Goal: Transaction & Acquisition: Purchase product/service

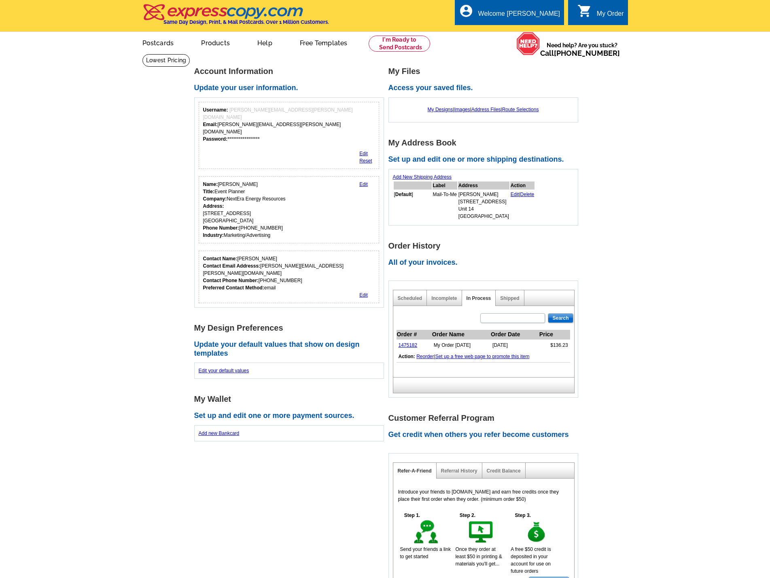
click at [215, 44] on link "Products" at bounding box center [215, 42] width 55 height 19
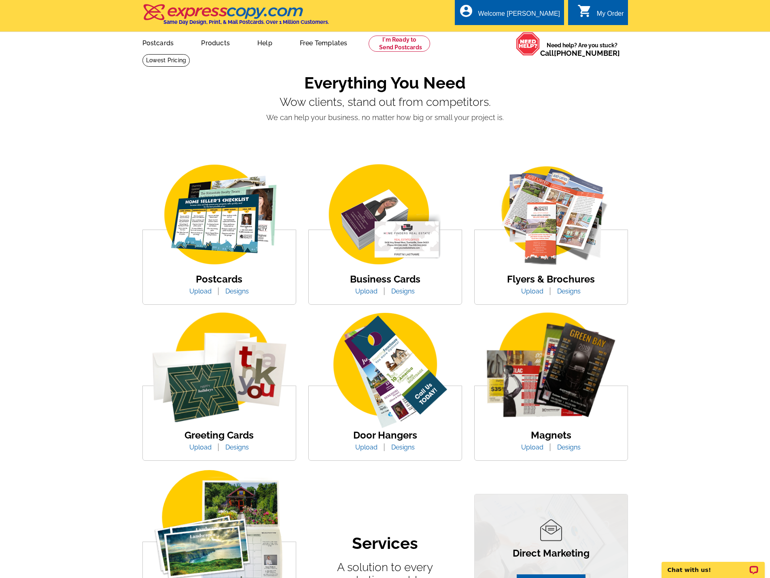
click at [199, 450] on link "Upload" at bounding box center [200, 448] width 34 height 8
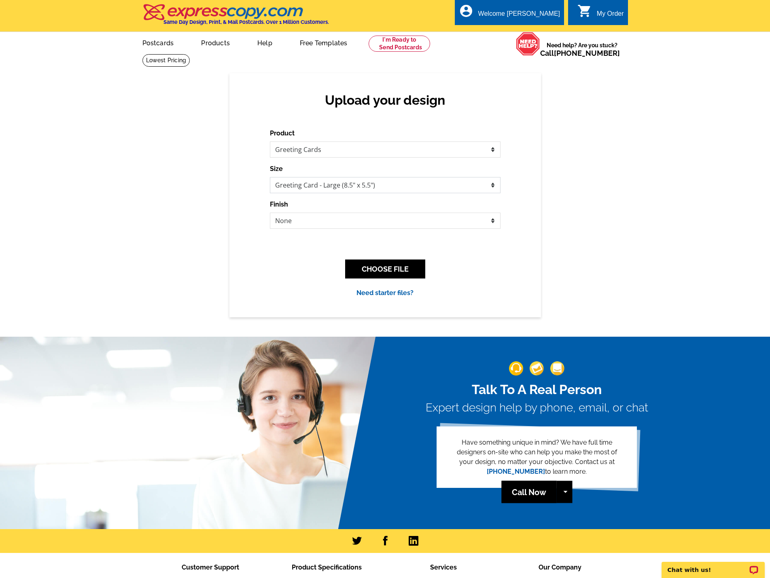
click at [391, 187] on select "Greeting Card - Large (8.5" x 5.5") Greeting Card (4.5" x 6")" at bounding box center [385, 185] width 231 height 16
click at [387, 225] on select "None Envelope Mailer" at bounding box center [385, 221] width 231 height 16
select select "2"
click at [270, 213] on select "None Envelope Mailer" at bounding box center [385, 221] width 231 height 16
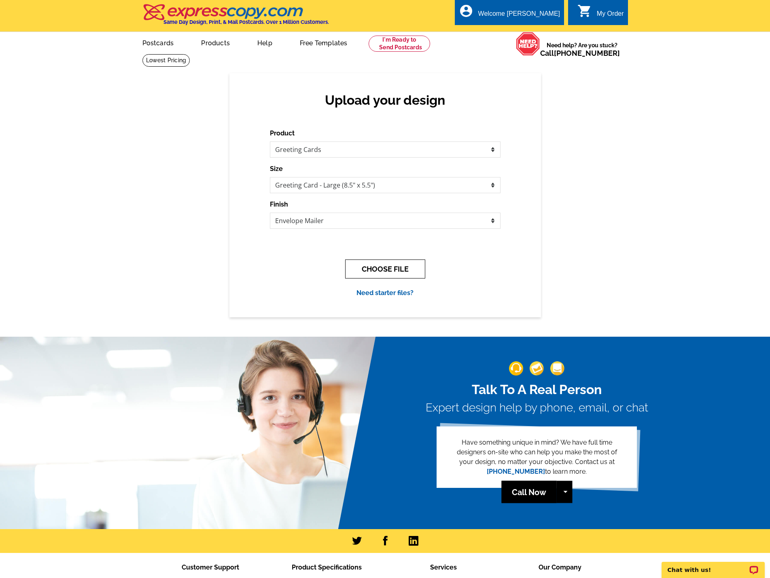
click at [383, 275] on button "CHOOSE FILE" at bounding box center [385, 269] width 80 height 19
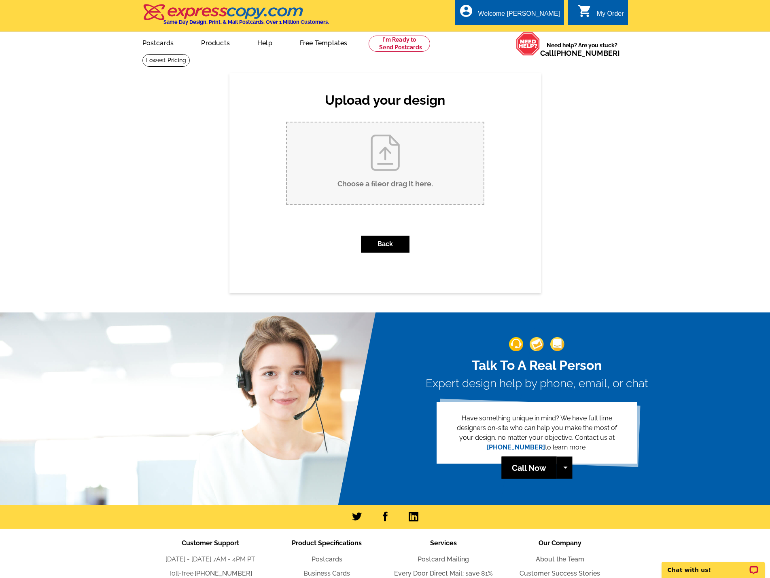
click at [383, 199] on input "Choose a file or drag it here ." at bounding box center [385, 164] width 197 height 82
type input "C:\fakepath\LOD Thank you cards.pdf"
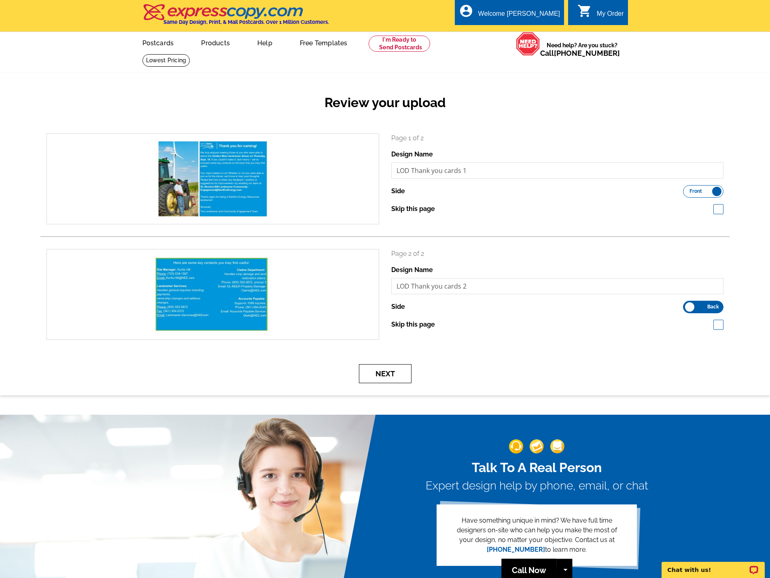
click at [398, 372] on button "Next" at bounding box center [385, 373] width 53 height 19
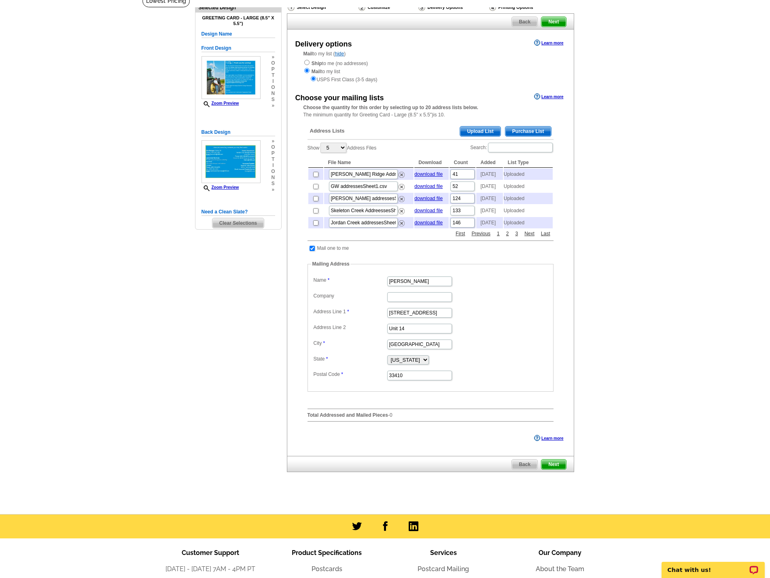
scroll to position [81, 0]
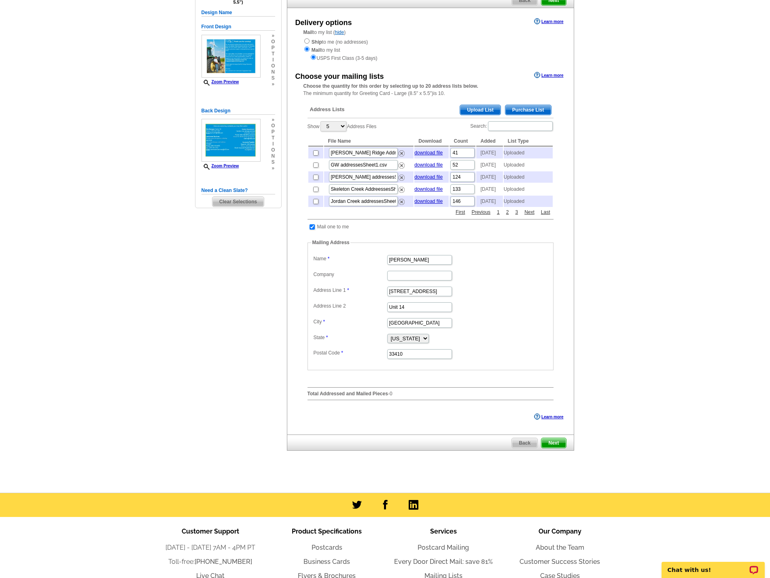
click at [548, 448] on span "Next" at bounding box center [553, 443] width 24 height 10
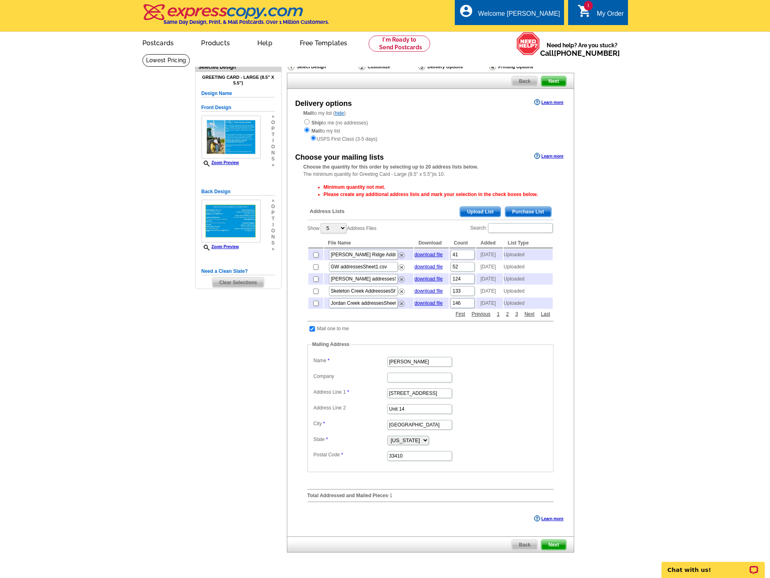
click at [474, 209] on span "Upload List" at bounding box center [480, 212] width 40 height 10
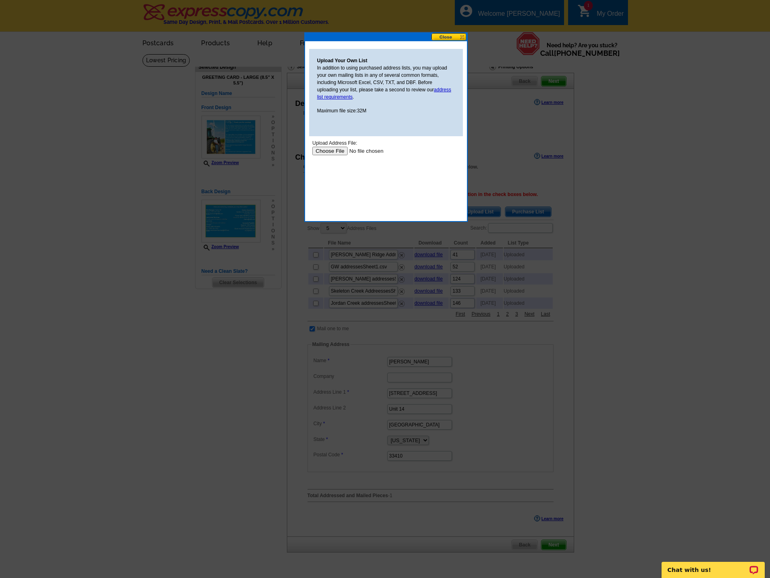
click at [338, 150] on input "file" at bounding box center [363, 151] width 102 height 8
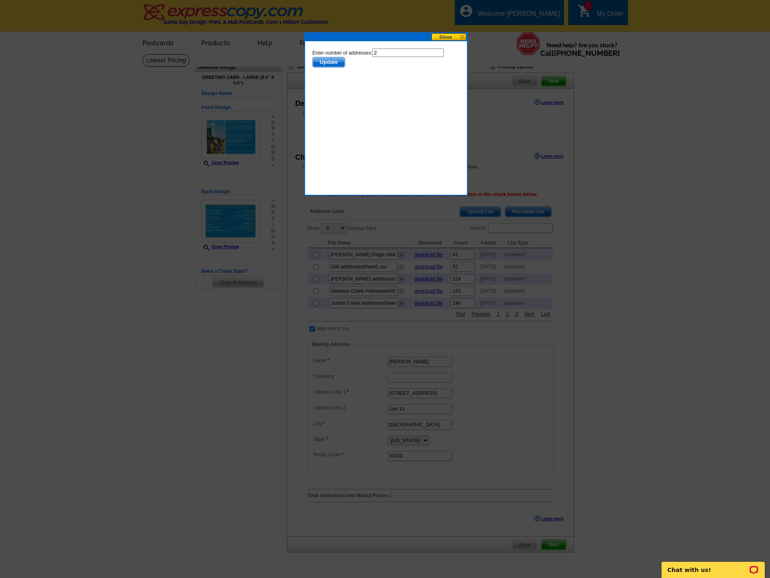
click at [335, 61] on span "Update" at bounding box center [328, 62] width 32 height 10
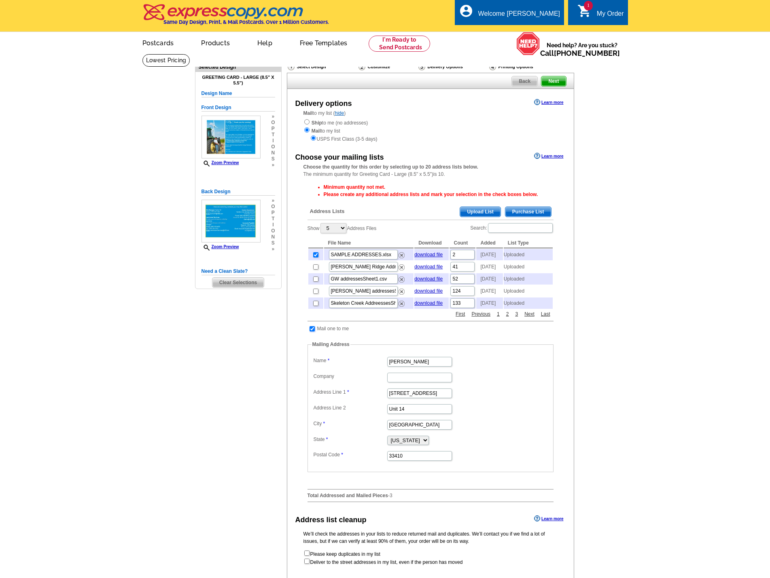
click at [311, 332] on input "checkbox" at bounding box center [311, 328] width 5 height 5
checkbox input "false"
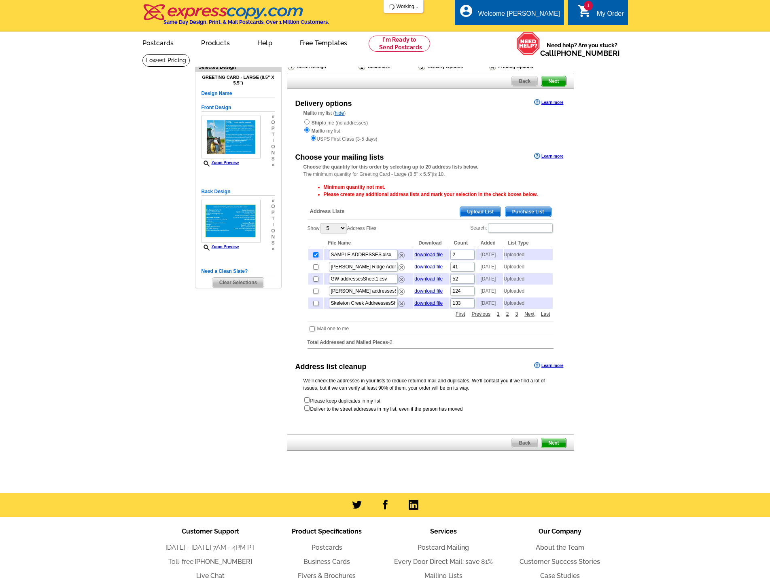
click at [556, 448] on span "Next" at bounding box center [553, 443] width 24 height 10
click at [315, 258] on input "checkbox" at bounding box center [315, 254] width 5 height 5
checkbox input "false"
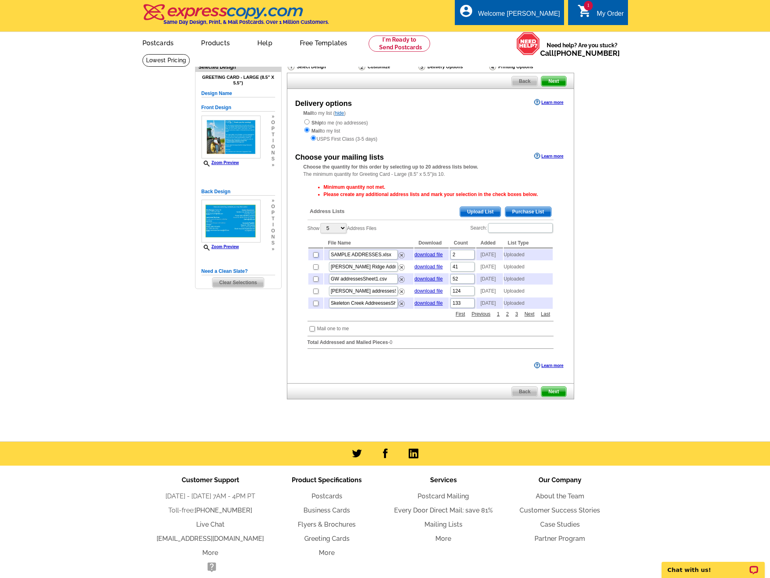
click at [316, 258] on input "checkbox" at bounding box center [315, 254] width 5 height 5
checkbox input "true"
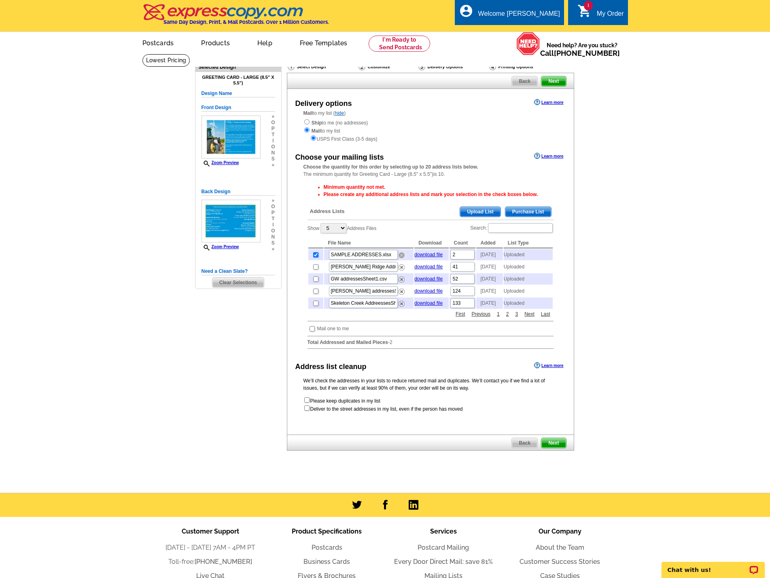
click at [402, 257] on img at bounding box center [401, 255] width 6 height 6
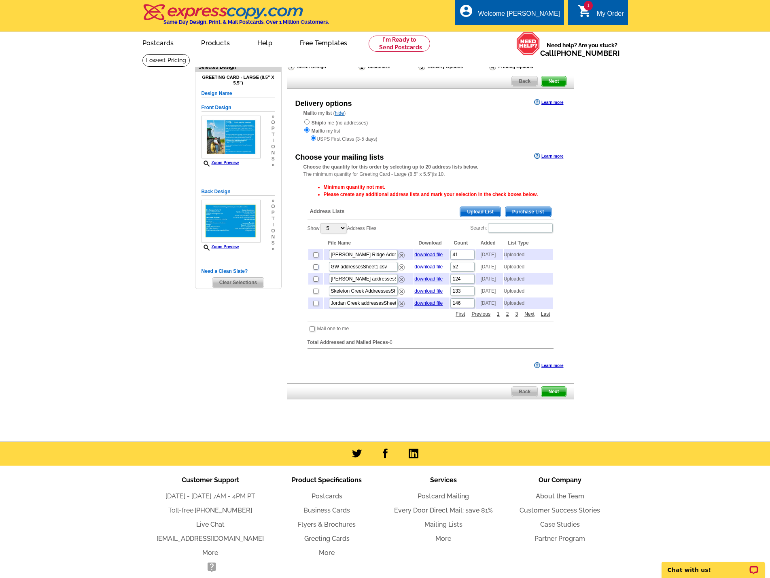
click at [315, 270] on input "checkbox" at bounding box center [315, 266] width 5 height 5
checkbox input "true"
click at [555, 397] on span "Next" at bounding box center [553, 392] width 24 height 10
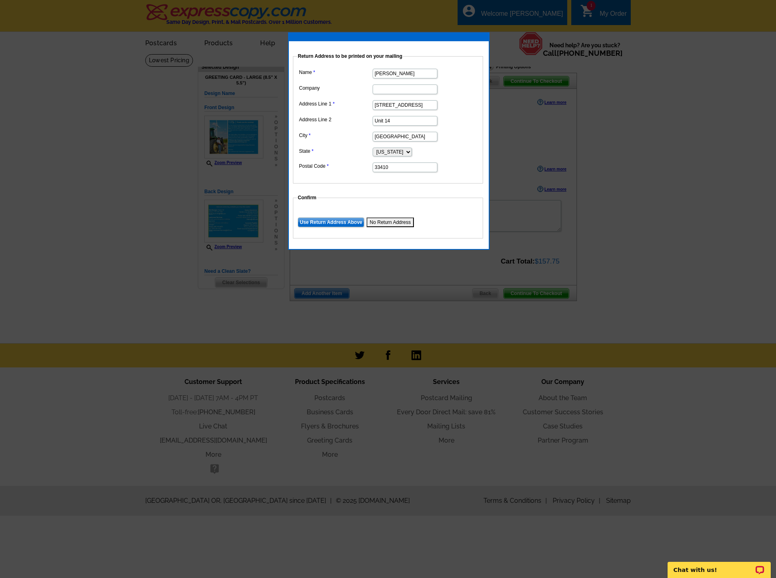
drag, startPoint x: 425, startPoint y: 103, endPoint x: 365, endPoint y: 103, distance: 59.5
click at [365, 103] on dl "Name [PERSON_NAME] Company Address Line 1 10693 N Military Trail Address Line 2…" at bounding box center [388, 120] width 182 height 106
type input "700 Universe Blvd"
type input "NextEra Energy Resources"
drag, startPoint x: 398, startPoint y: 121, endPoint x: 371, endPoint y: 121, distance: 27.1
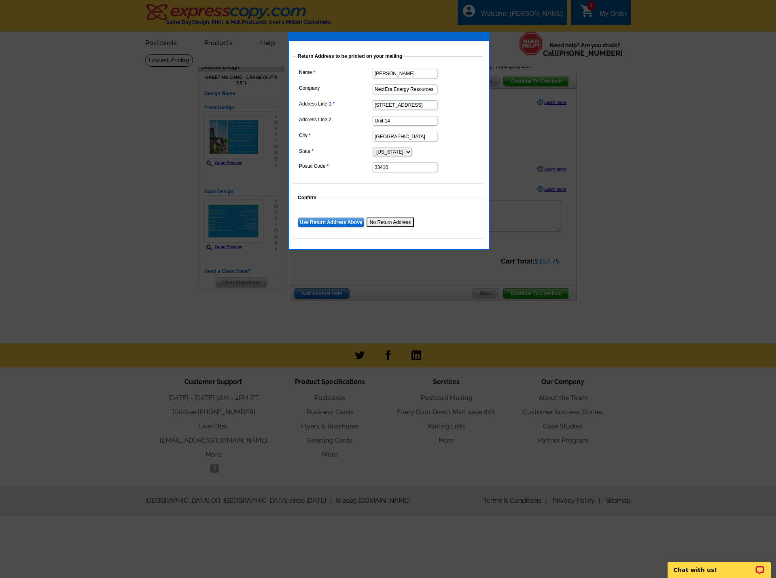
click at [371, 121] on dl "Name Jen Sisti Company NextEra Energy Resources Address Line 1 700 Universe Blv…" at bounding box center [388, 120] width 182 height 106
drag, startPoint x: 418, startPoint y: 138, endPoint x: 360, endPoint y: 136, distance: 57.5
click at [360, 136] on dl "Name Jen Sisti Company NextEra Energy Resources Address Line 1 700 Universe Blv…" at bounding box center [388, 120] width 182 height 106
type input "j"
type input "Juno Beach"
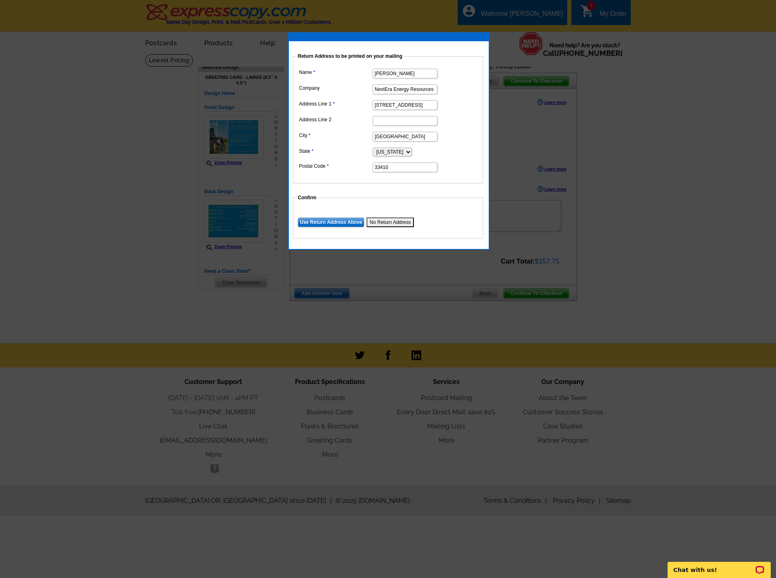
click at [354, 165] on label "Postal Code" at bounding box center [335, 166] width 73 height 7
click at [372, 165] on input "33410" at bounding box center [404, 168] width 65 height 10
click at [358, 222] on input "Use Return Address Above" at bounding box center [331, 223] width 66 height 10
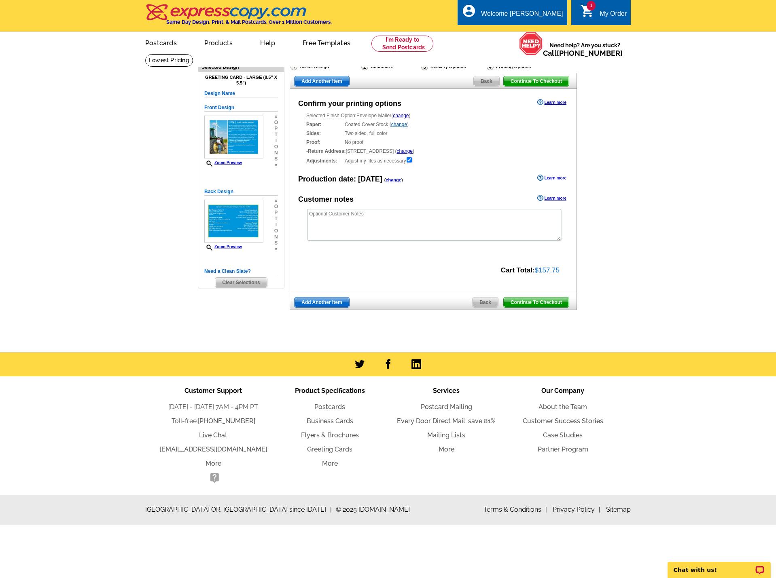
click at [518, 301] on span "Continue To Checkout" at bounding box center [536, 303] width 65 height 10
